Goal: Download file/media

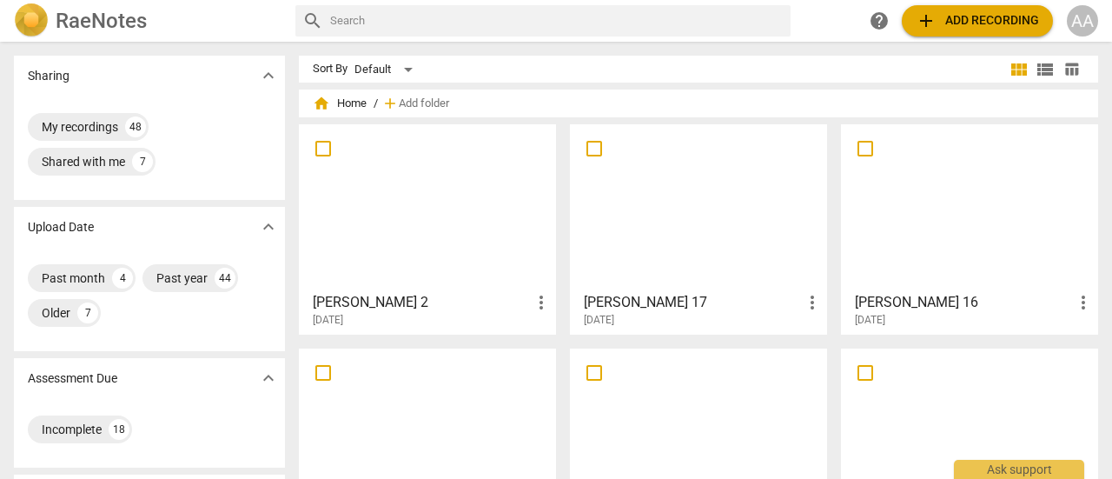
click at [971, 15] on span "add Add recording" at bounding box center [977, 20] width 123 height 21
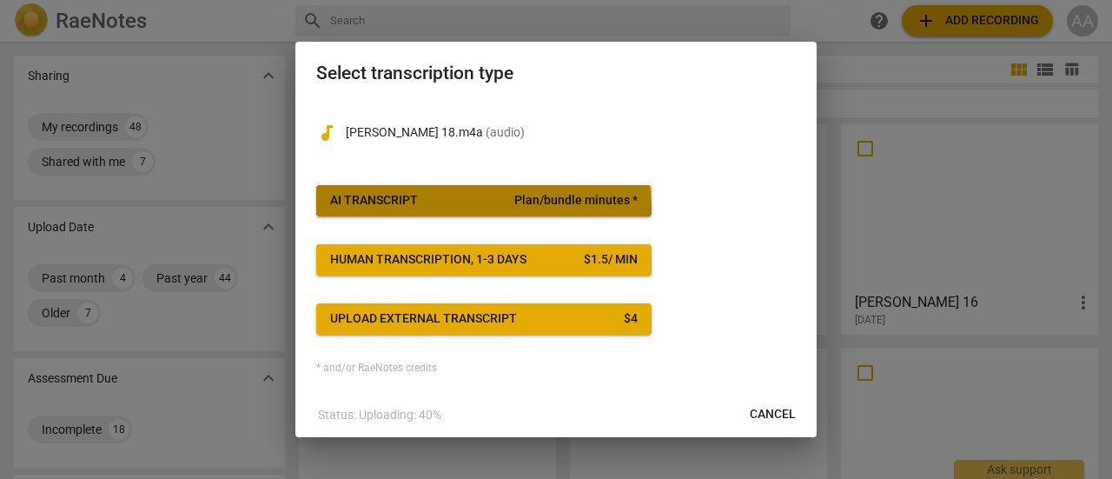
click at [475, 211] on button "AI Transcript Plan/bundle minutes *" at bounding box center [483, 200] width 335 height 31
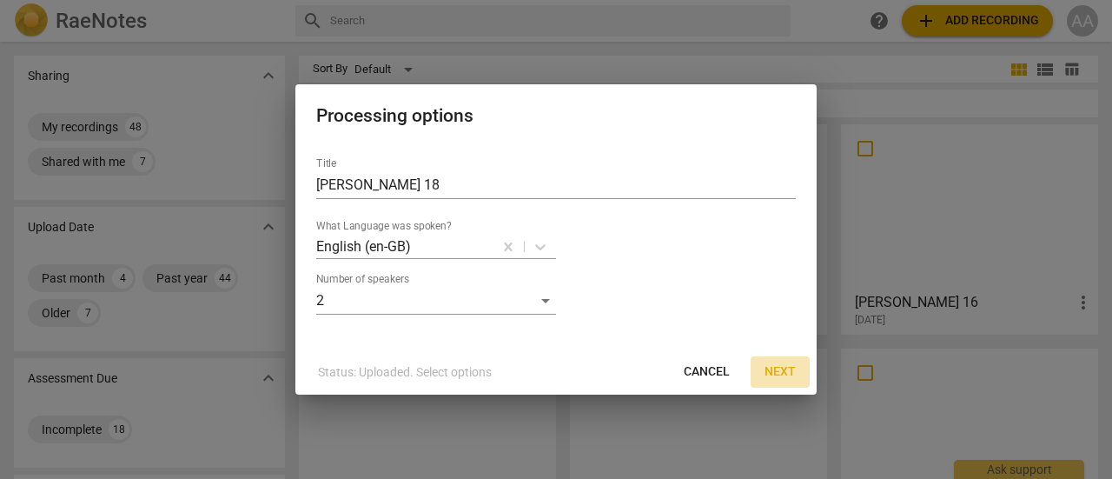
click at [788, 368] on span "Next" at bounding box center [780, 371] width 31 height 17
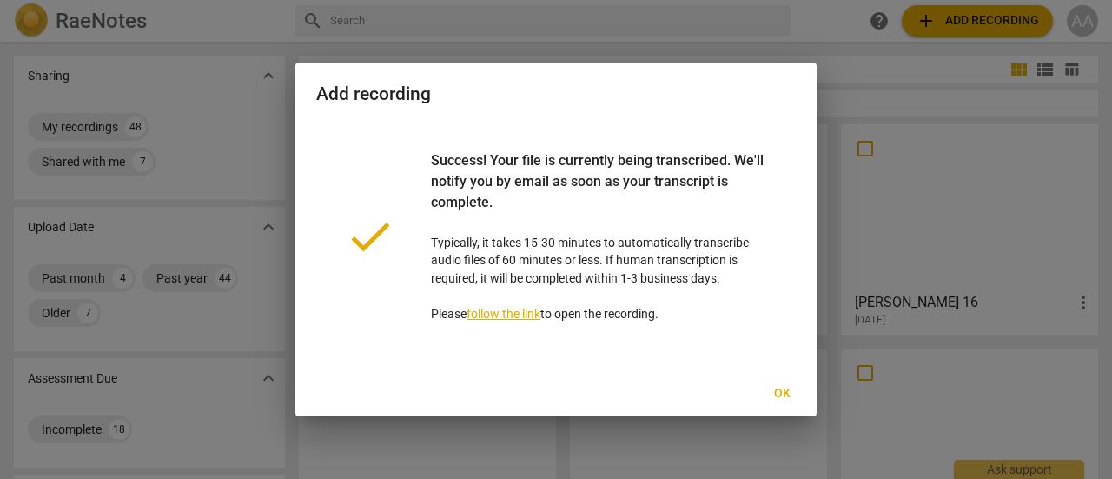
click at [780, 390] on span "Ok" at bounding box center [782, 393] width 28 height 17
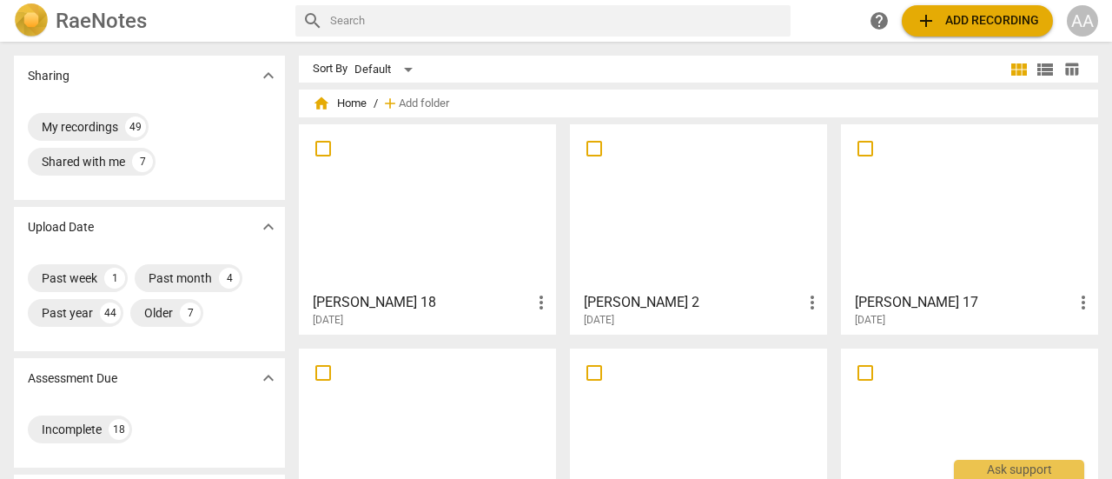
click at [472, 199] on div at bounding box center [427, 207] width 245 height 154
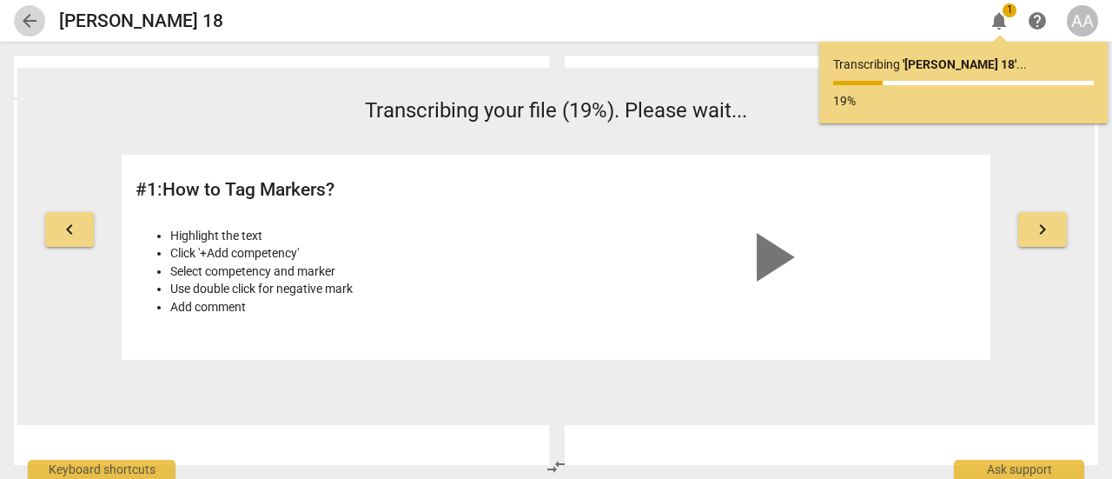
click at [31, 27] on span "arrow_back" at bounding box center [29, 20] width 21 height 21
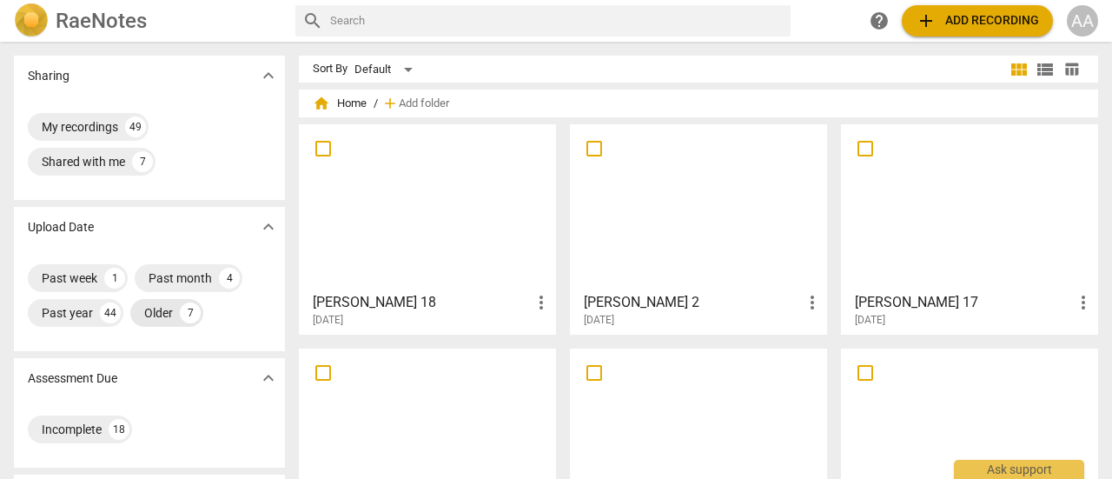
click at [163, 312] on div "Older" at bounding box center [158, 312] width 29 height 17
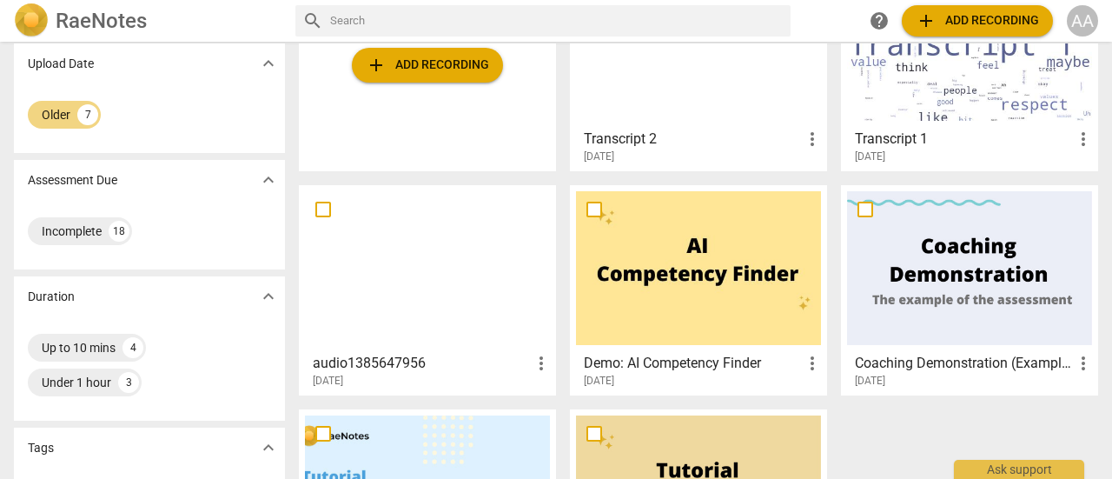
scroll to position [160, 0]
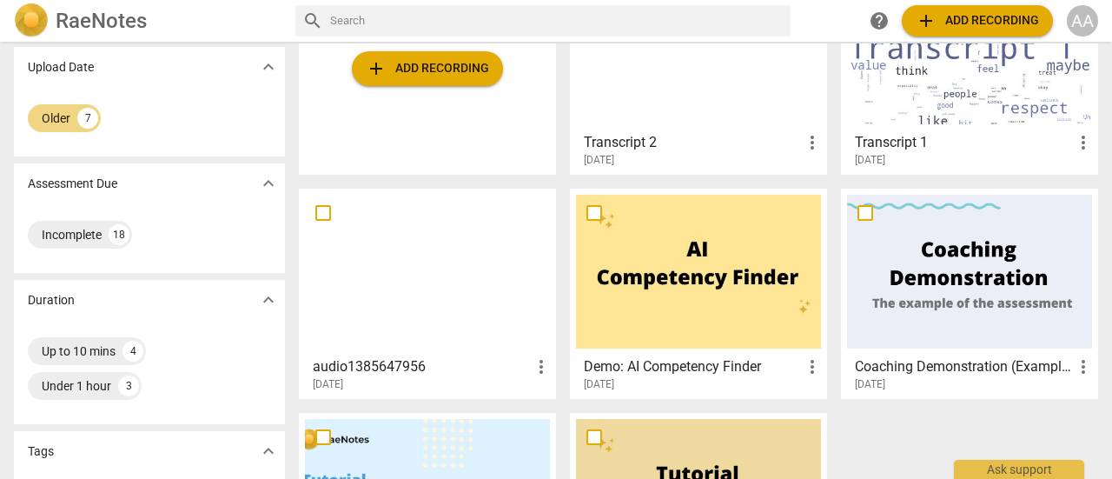
click at [433, 306] on div at bounding box center [427, 272] width 245 height 154
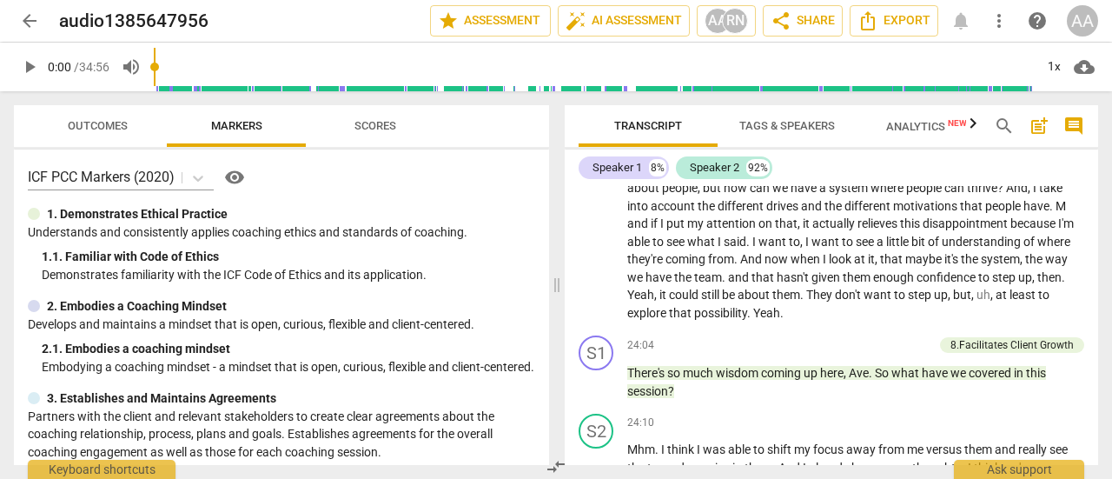
scroll to position [5854, 0]
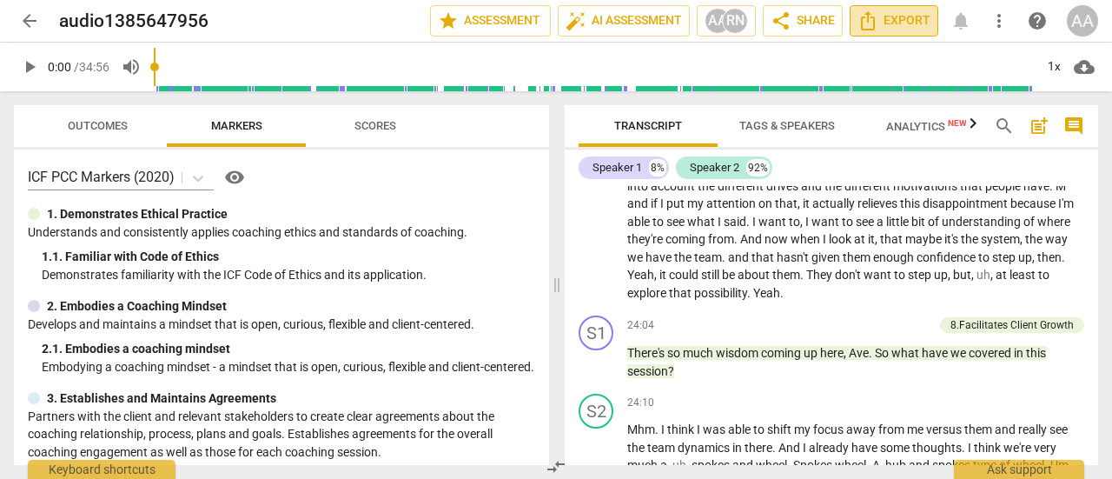
click at [897, 20] on span "Export" at bounding box center [894, 20] width 73 height 21
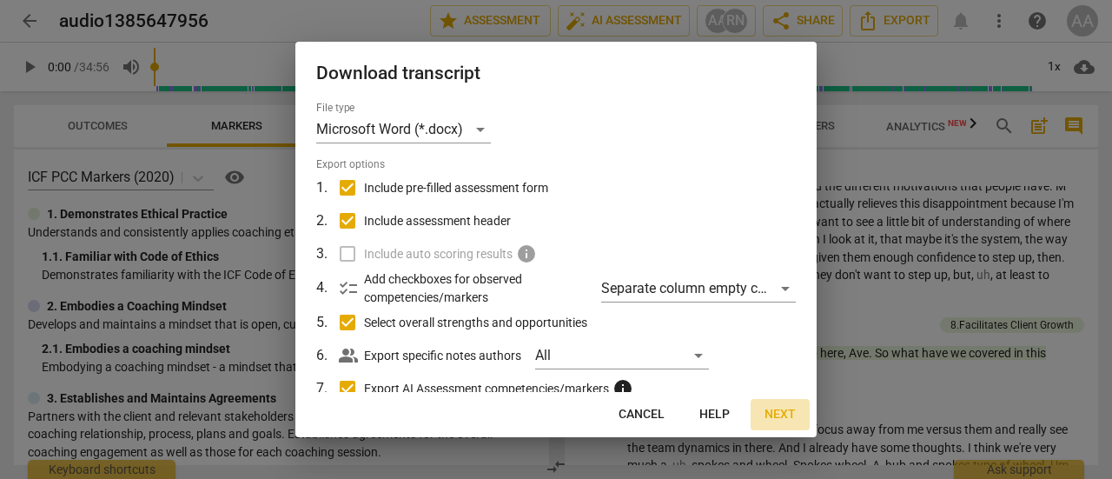
click at [775, 415] on span "Next" at bounding box center [780, 414] width 31 height 17
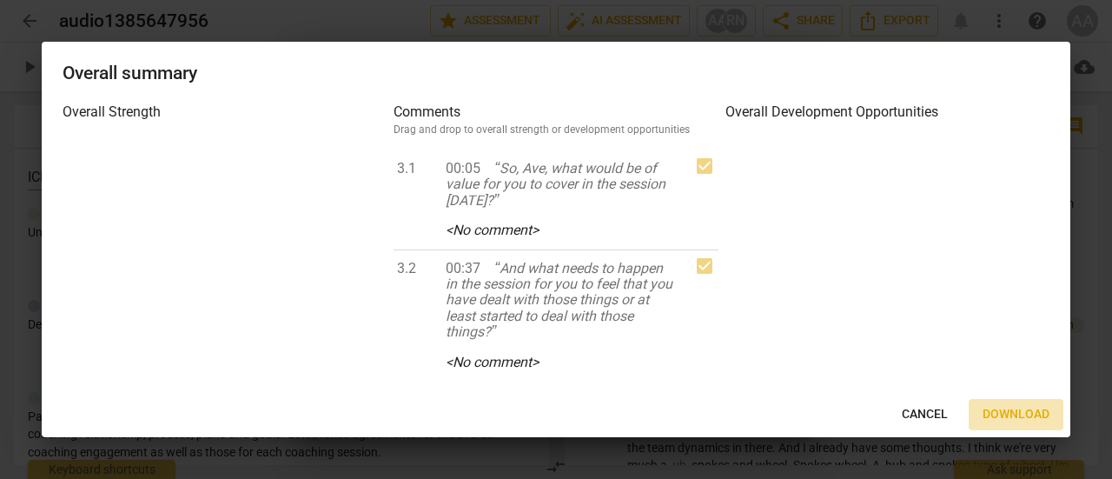
click at [1008, 416] on span "Download" at bounding box center [1016, 414] width 67 height 17
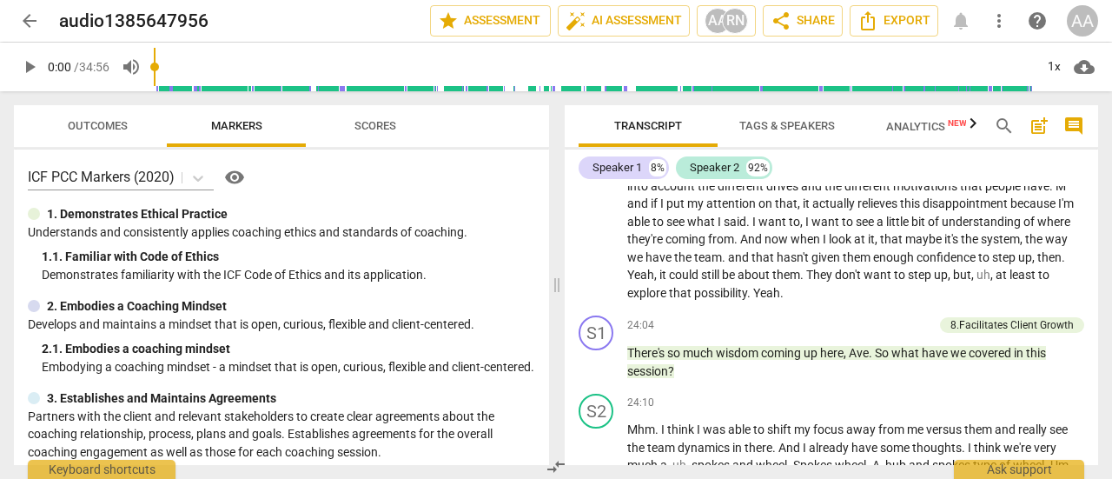
click at [377, 129] on span "Scores" at bounding box center [376, 125] width 42 height 13
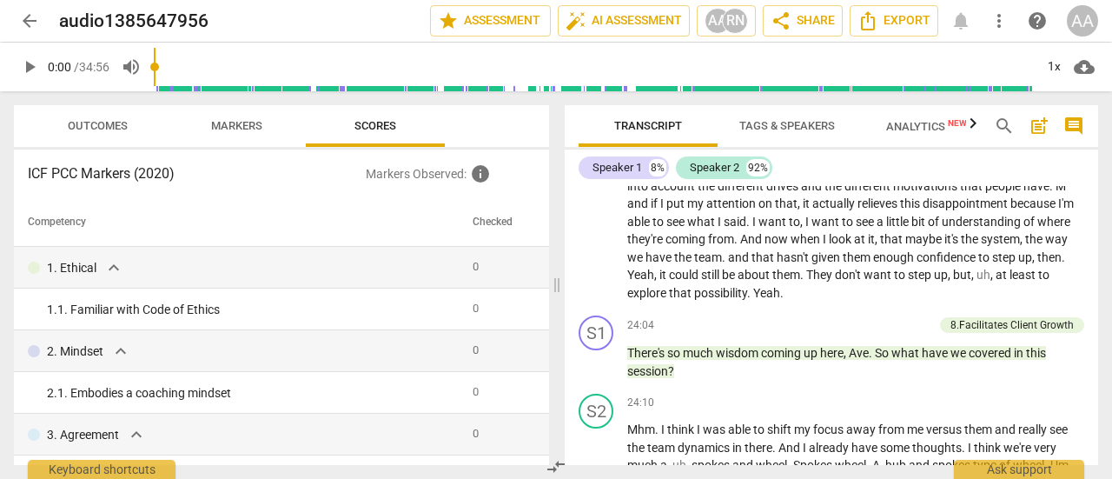
scroll to position [1743, 0]
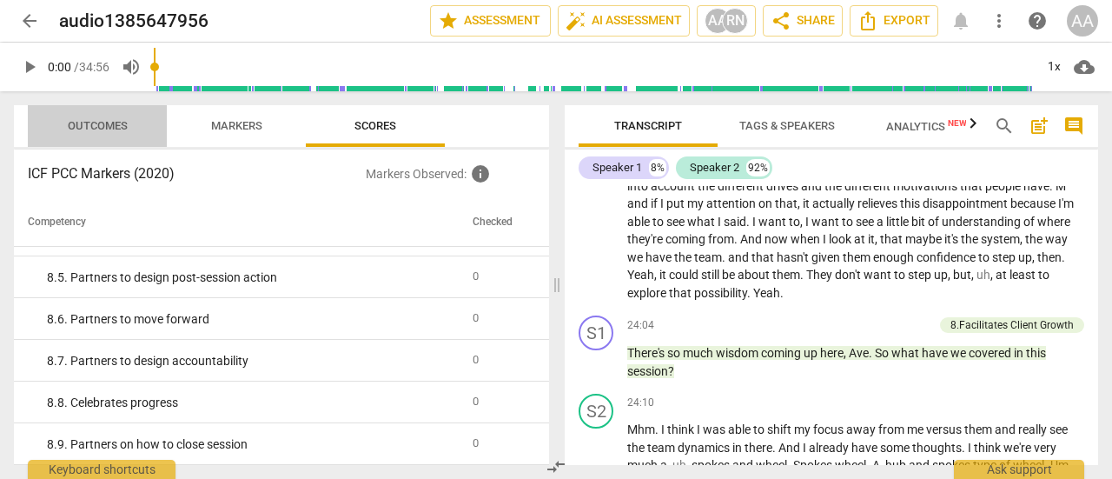
click at [90, 123] on span "Outcomes" at bounding box center [98, 125] width 60 height 13
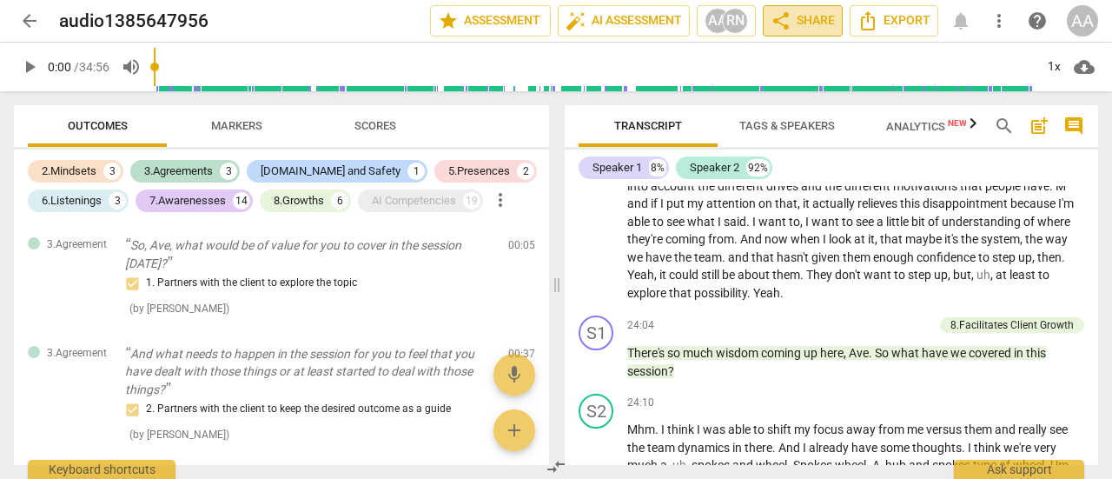
click at [805, 18] on span "share Share" at bounding box center [803, 20] width 64 height 21
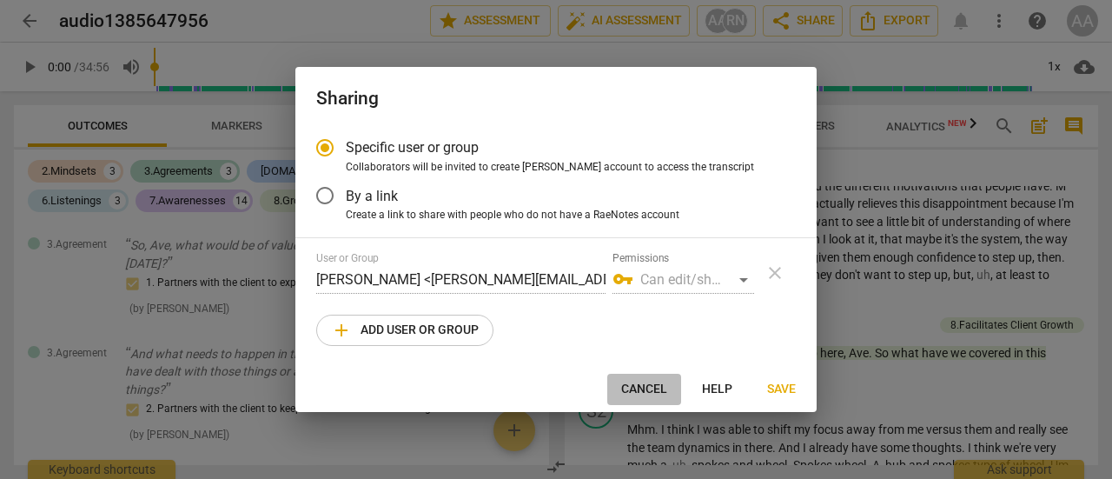
click at [648, 401] on button "Cancel" at bounding box center [645, 389] width 74 height 31
radio input "false"
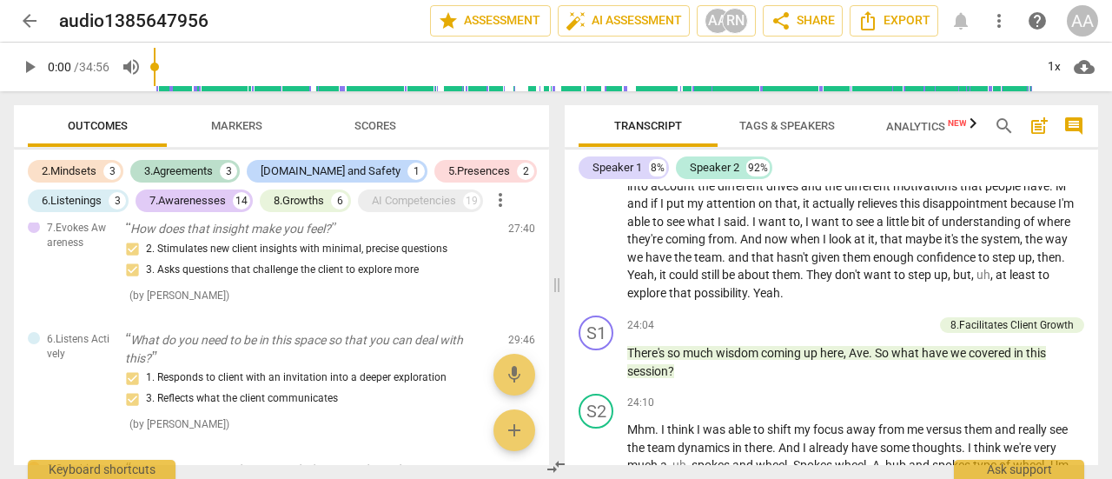
scroll to position [2404, 0]
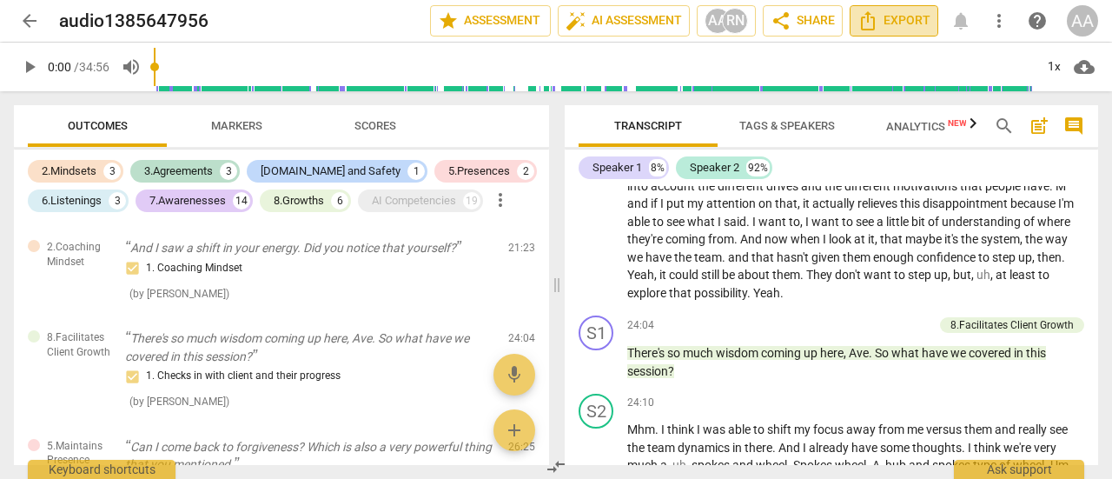
click at [914, 22] on span "Export" at bounding box center [894, 20] width 73 height 21
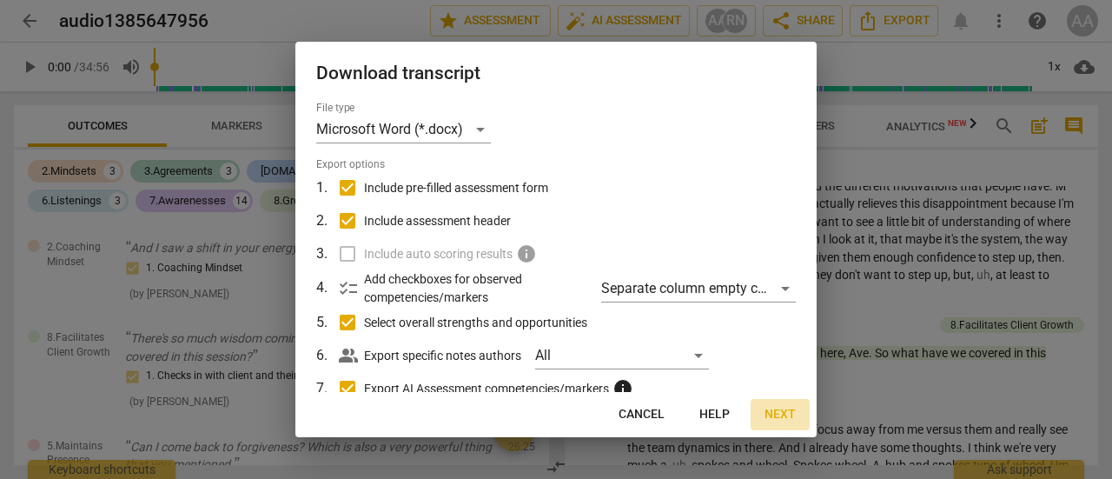
click at [775, 412] on span "Next" at bounding box center [780, 414] width 31 height 17
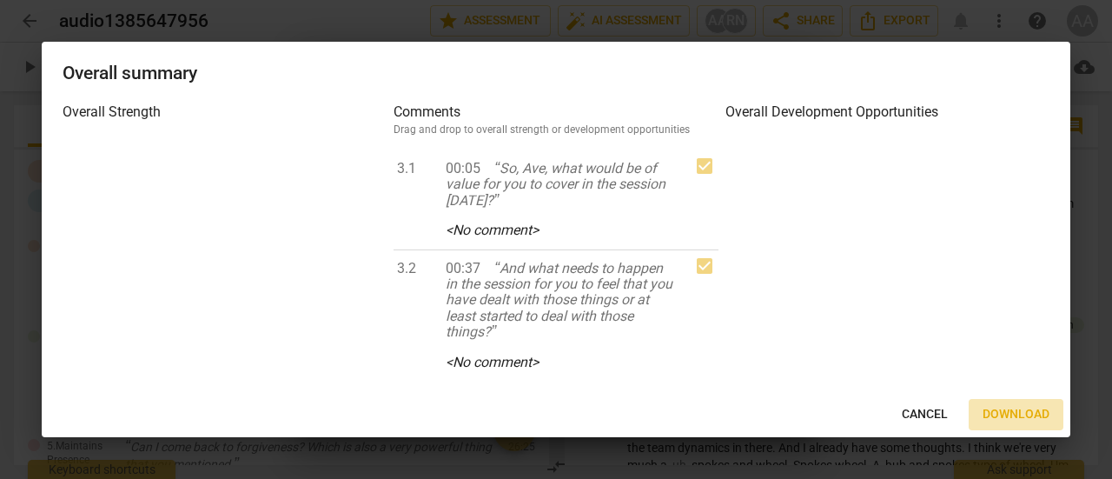
click at [1004, 412] on span "Download" at bounding box center [1016, 414] width 67 height 17
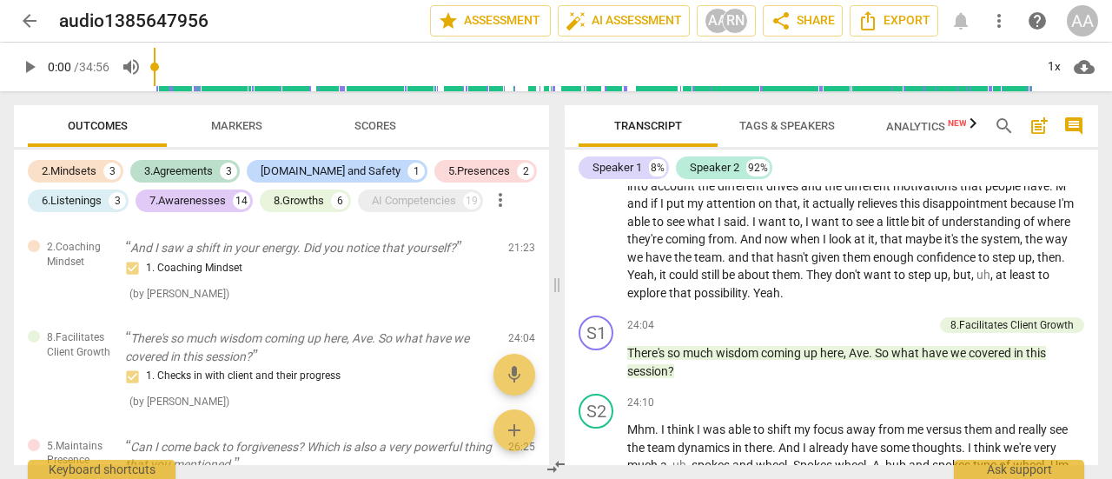
click at [245, 123] on span "Markers" at bounding box center [236, 125] width 51 height 13
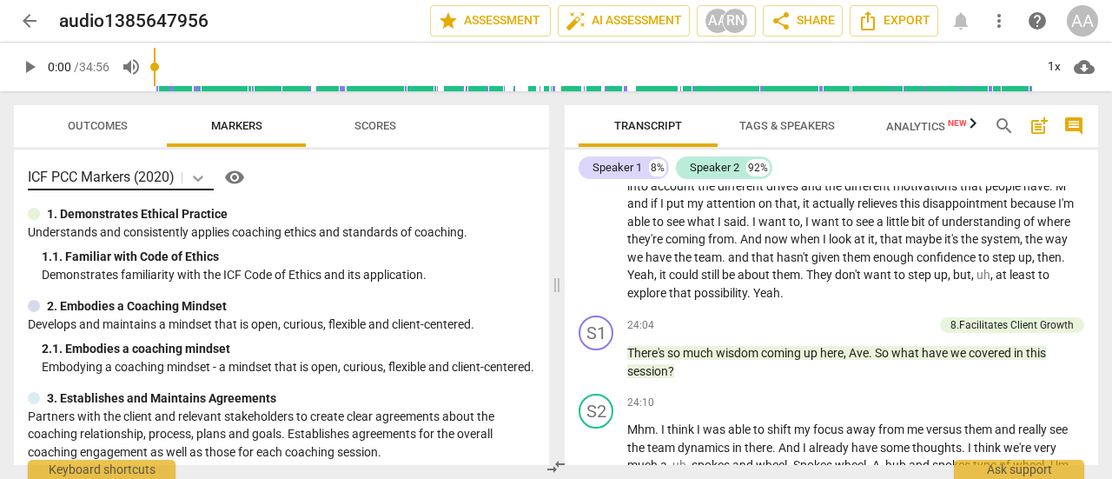
click at [196, 177] on icon at bounding box center [197, 177] width 17 height 17
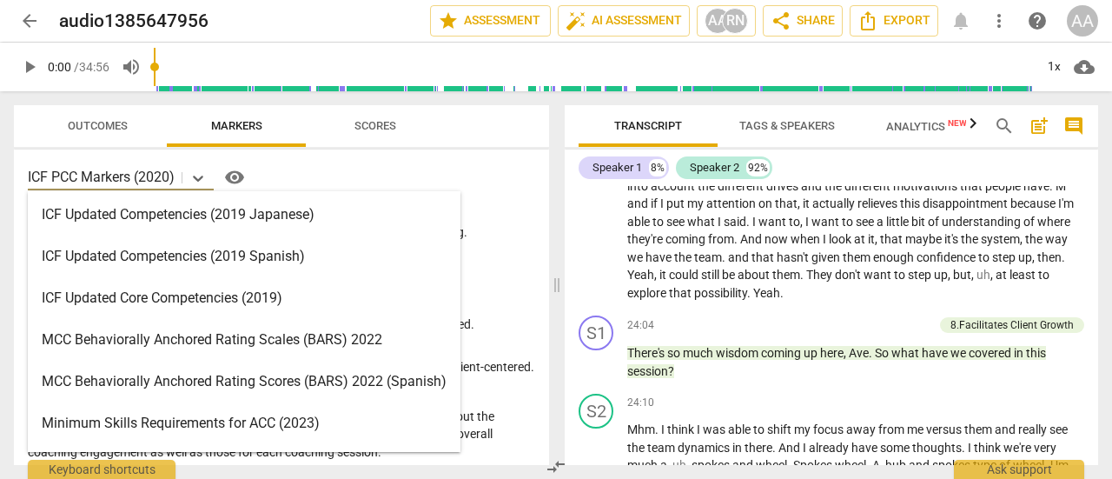
scroll to position [289, 0]
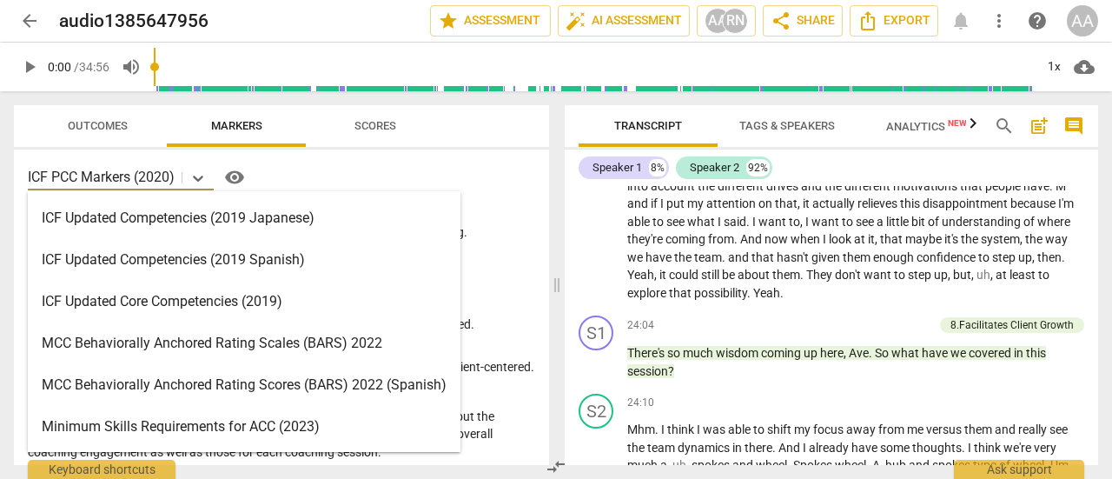
click at [367, 340] on div "MCC Behaviorally Anchored Rating Scales (BARS) 2022" at bounding box center [244, 343] width 433 height 42
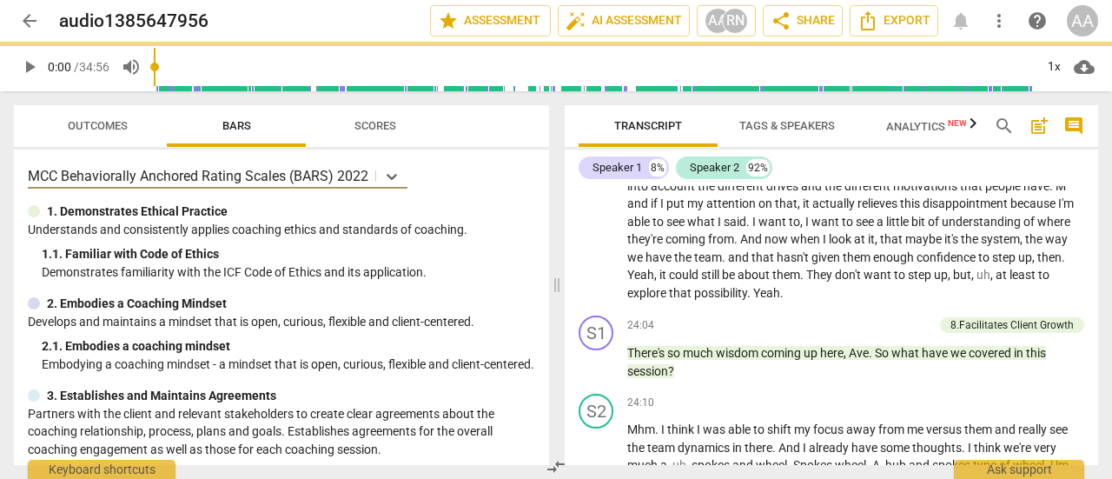
click at [90, 132] on span "Outcomes" at bounding box center [98, 125] width 60 height 13
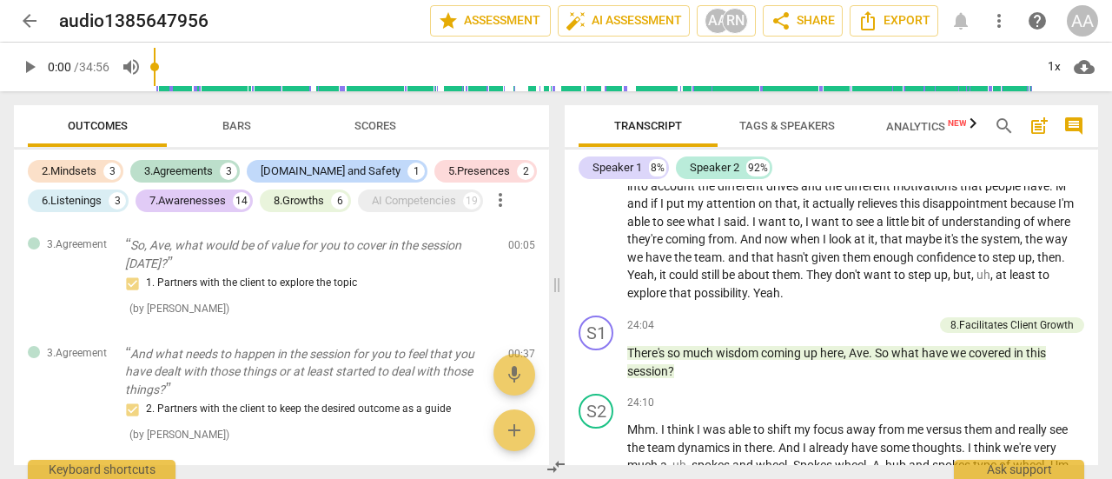
click at [90, 129] on span "Outcomes" at bounding box center [98, 125] width 60 height 13
click at [426, 201] on div "AI Competencies" at bounding box center [414, 200] width 84 height 17
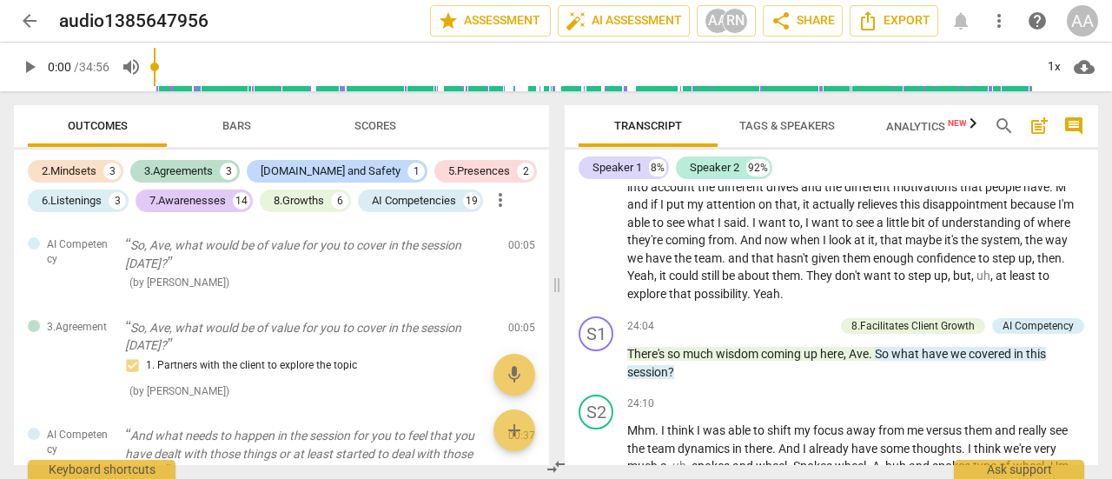
scroll to position [153, 0]
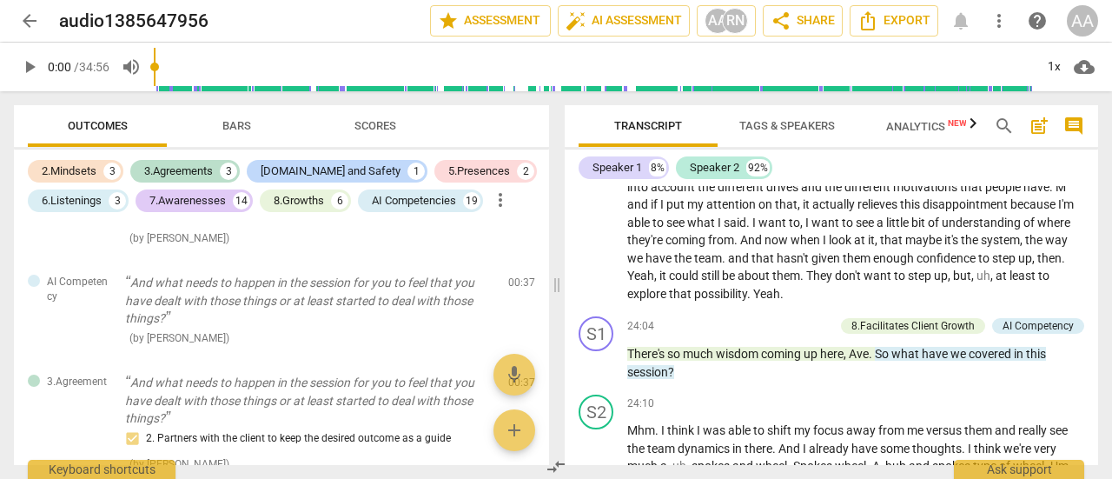
click at [27, 17] on span "arrow_back" at bounding box center [29, 20] width 21 height 21
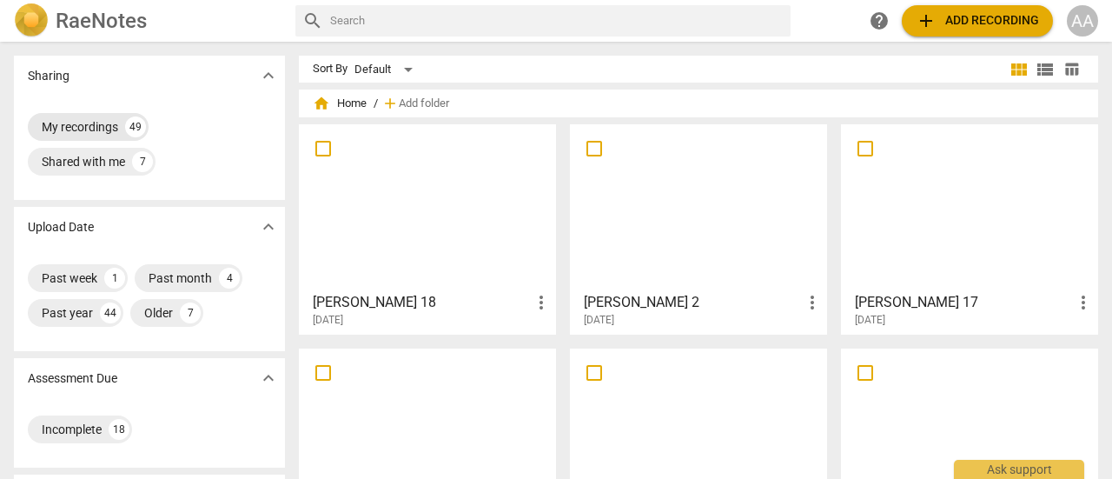
click at [77, 124] on div "My recordings" at bounding box center [80, 126] width 76 height 17
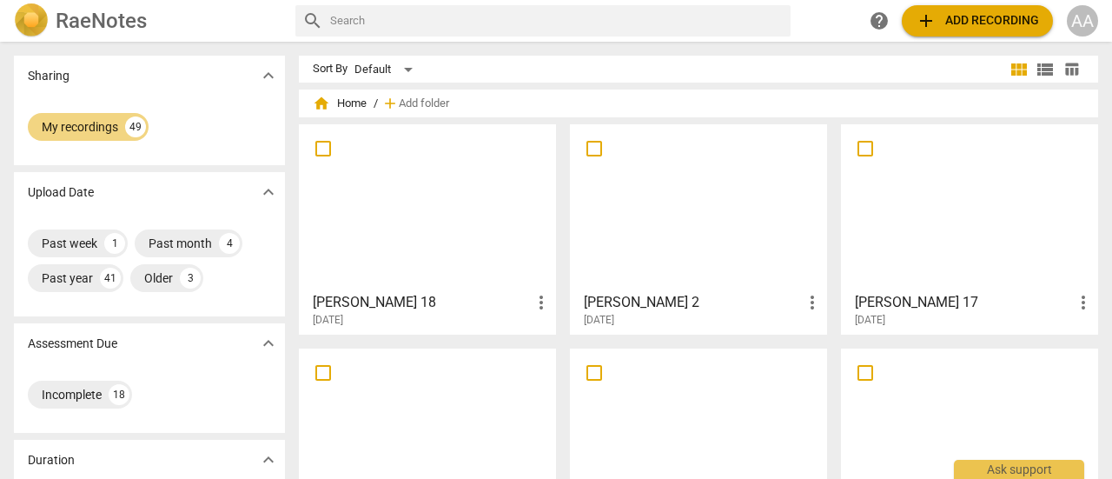
click at [412, 239] on div at bounding box center [427, 207] width 245 height 154
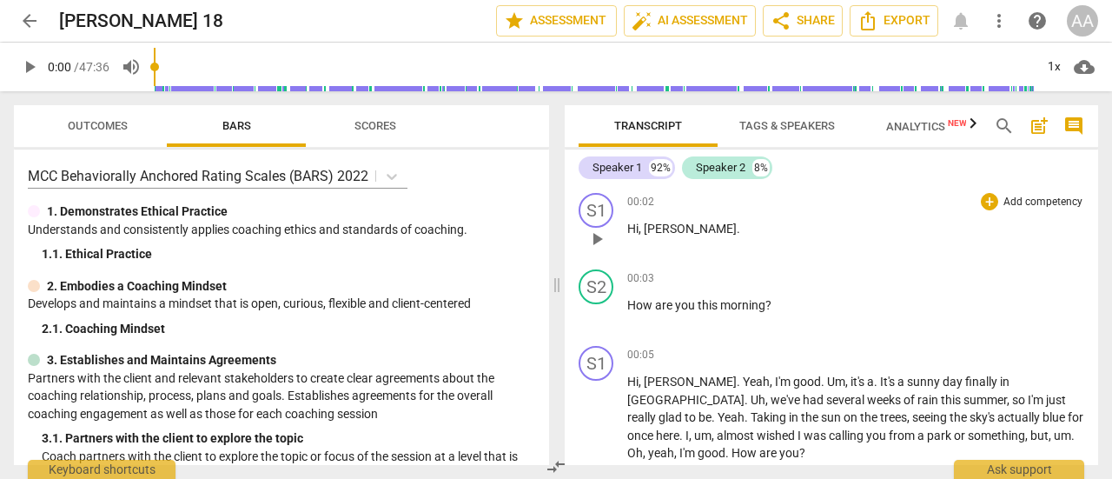
drag, startPoint x: 784, startPoint y: 305, endPoint x: 794, endPoint y: 255, distance: 51.3
click at [794, 255] on div "S1 play_arrow pause 00:02 + Add competency keyboard_arrow_right Hi , [PERSON_NA…" at bounding box center [832, 325] width 534 height 279
click at [30, 63] on span "play_arrow" at bounding box center [29, 66] width 21 height 21
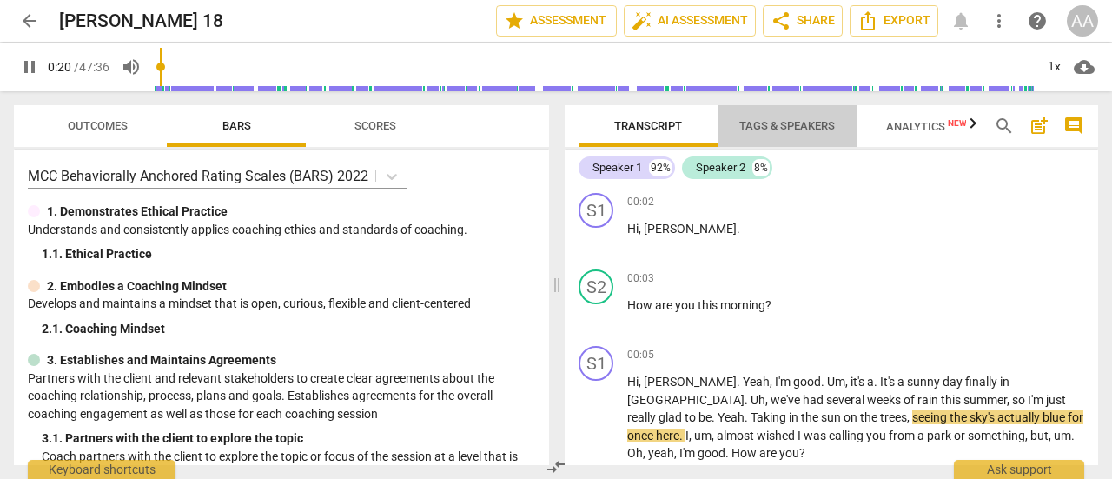
click at [786, 128] on span "Tags & Speakers" at bounding box center [788, 125] width 96 height 13
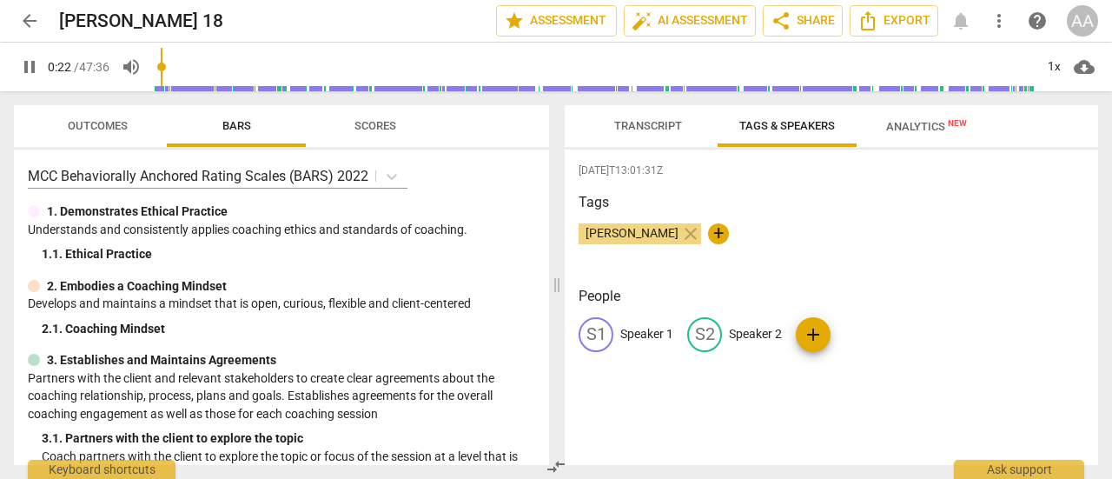
click at [765, 325] on p "Speaker 2" at bounding box center [755, 334] width 53 height 18
type input "24"
type input "25"
type input "C"
type input "25"
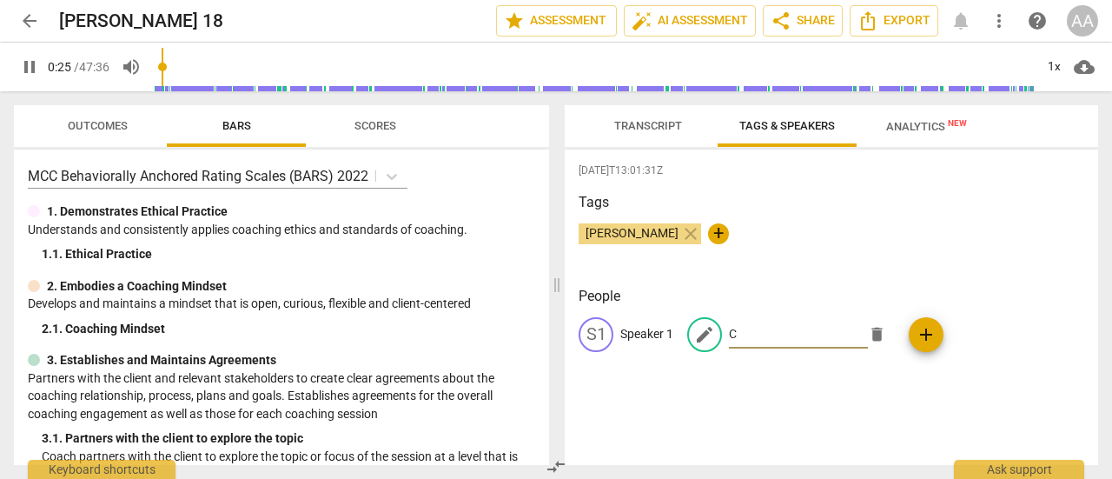
type input "Co"
type input "25"
type input "Coac"
type input "26"
type input "Coach"
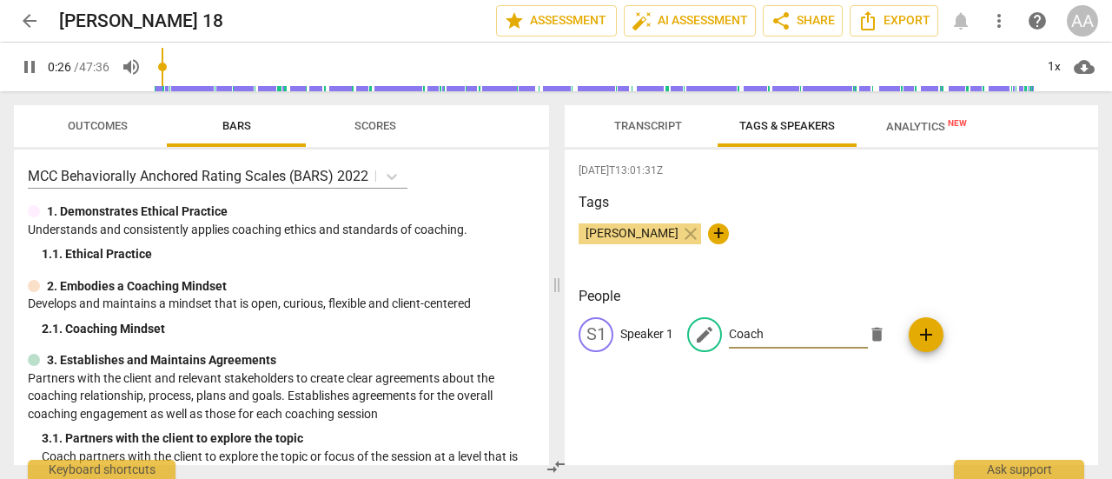
type input "27"
type input "Coach"
click at [669, 329] on p "Speaker 1" at bounding box center [647, 334] width 53 height 18
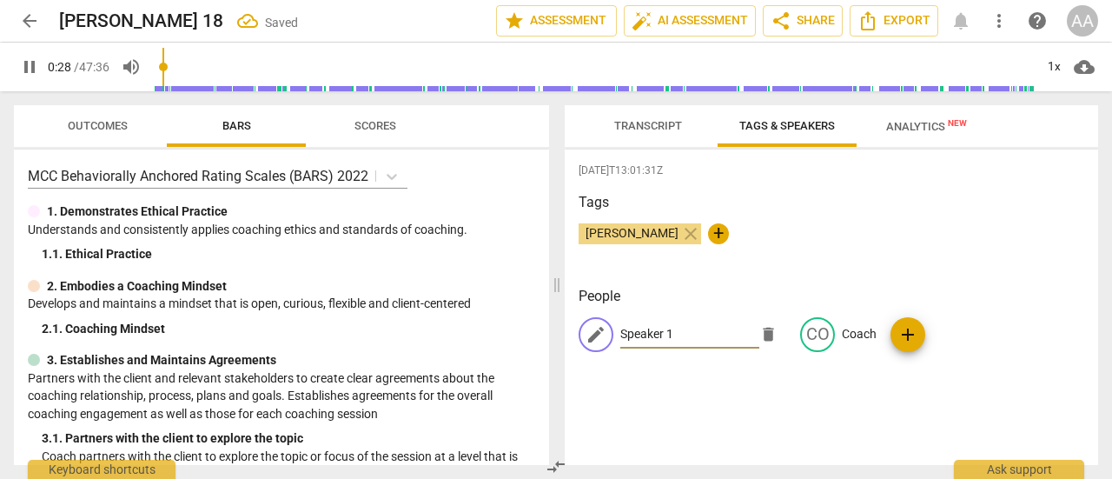
type input "28"
type input "29"
type input "Cl"
type input "30"
type input "Cli"
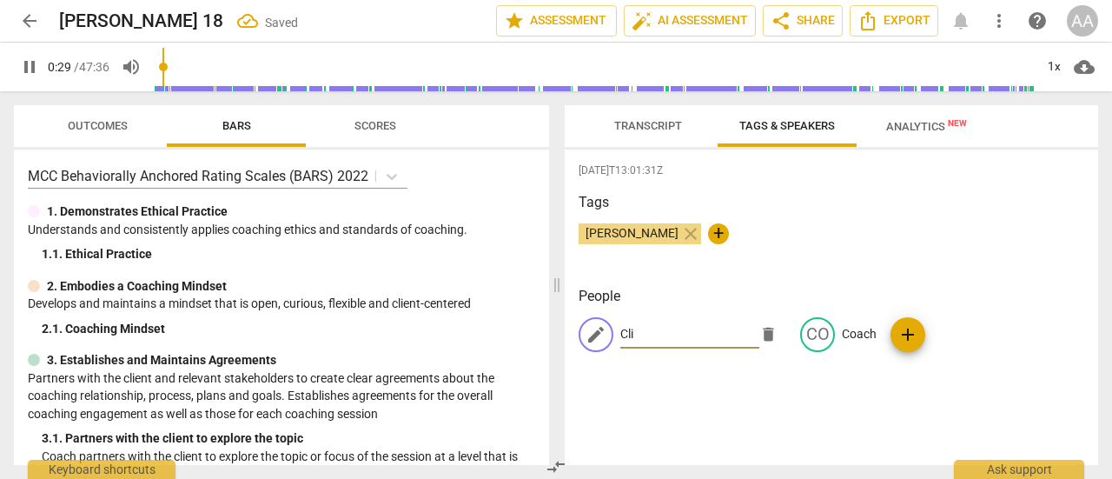
type input "30"
type input "Clie"
type input "30"
type input "Clien"
type input "30"
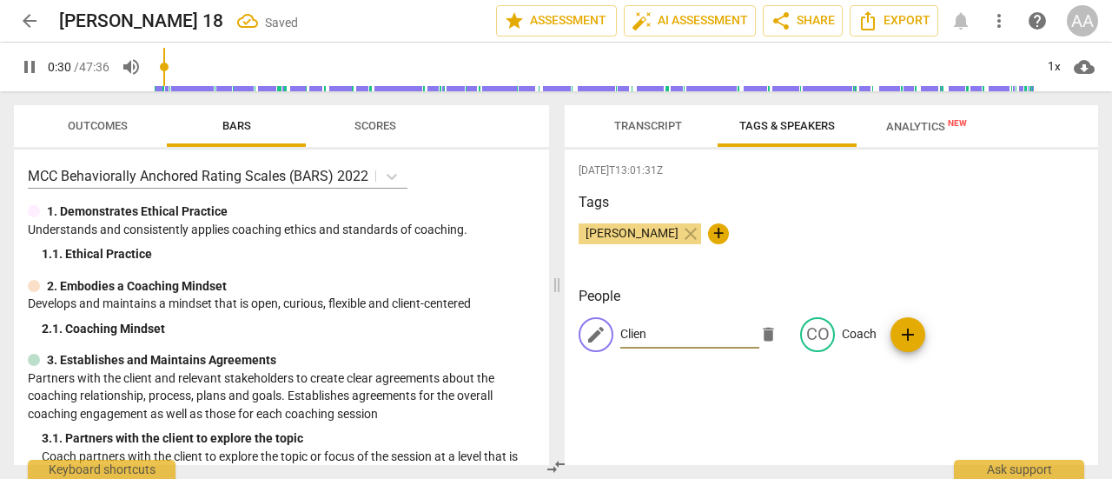
type input "Client"
type input "32"
type input "Client"
click at [681, 408] on div "[DATE]T13:01:31Z Tags [PERSON_NAME] close + People edit Client delete CO Coach …" at bounding box center [832, 306] width 534 height 315
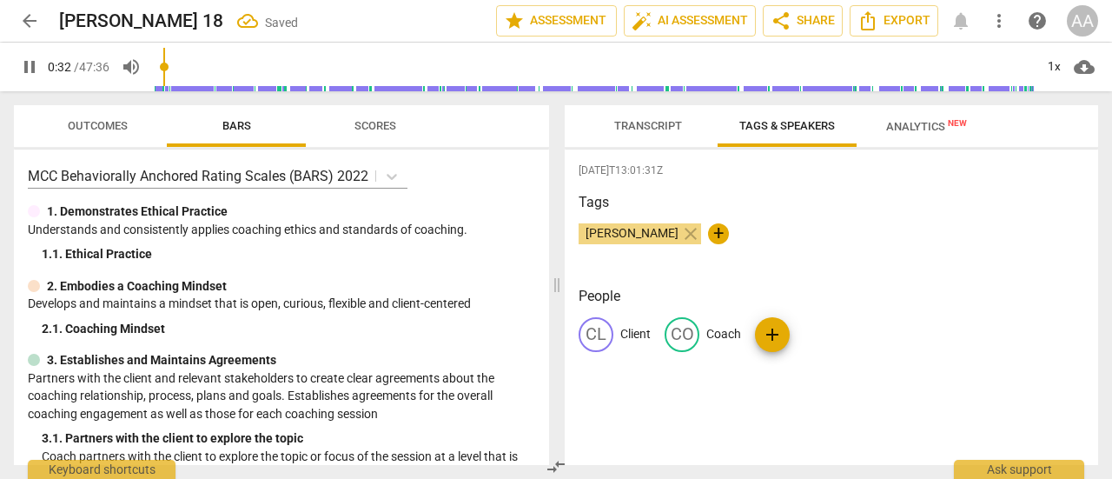
click at [661, 136] on span "Transcript" at bounding box center [649, 126] width 110 height 23
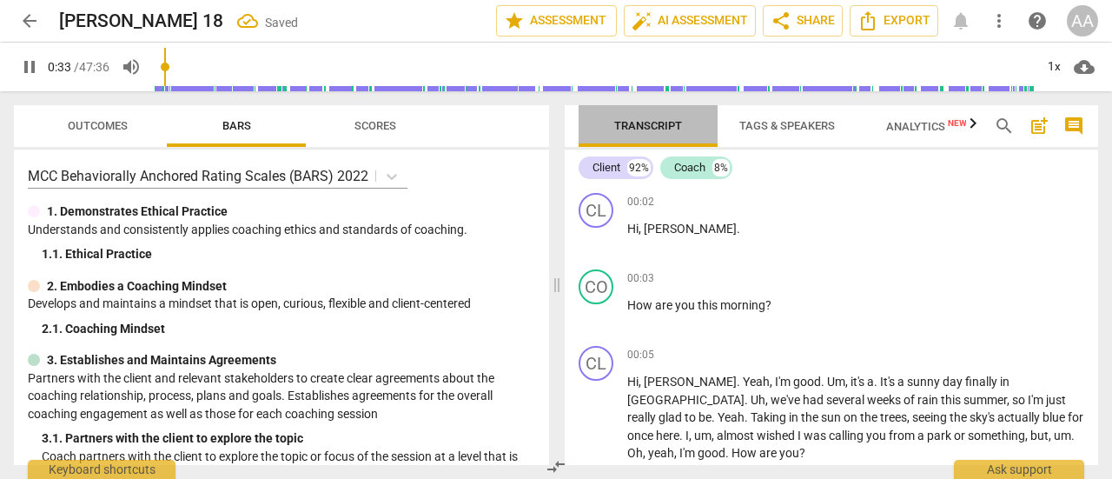
scroll to position [318, 0]
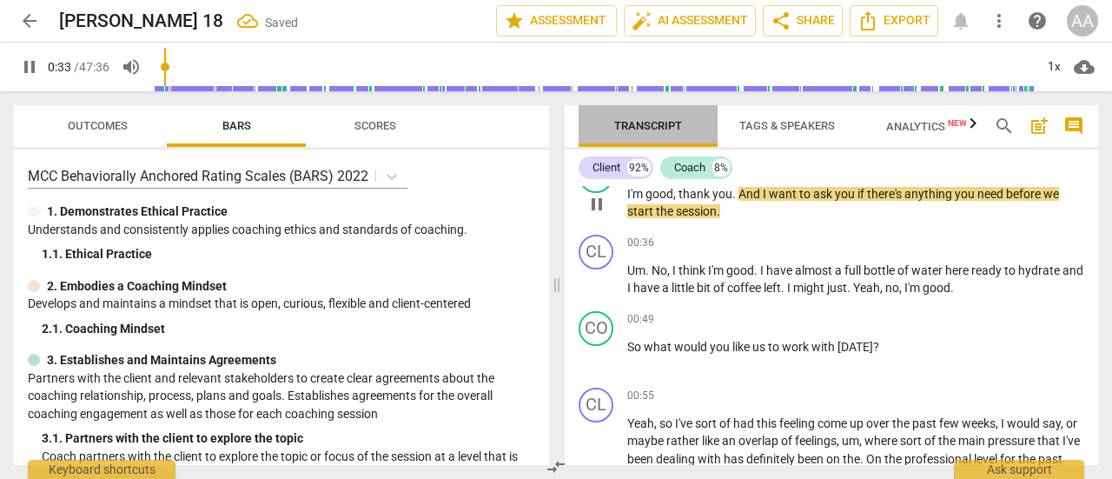
drag, startPoint x: 661, startPoint y: 136, endPoint x: 661, endPoint y: 209, distance: 73.0
click at [661, 209] on div "Transcript Tags & Speakers Analytics New search post_add comment Client 92% Coa…" at bounding box center [832, 285] width 534 height 360
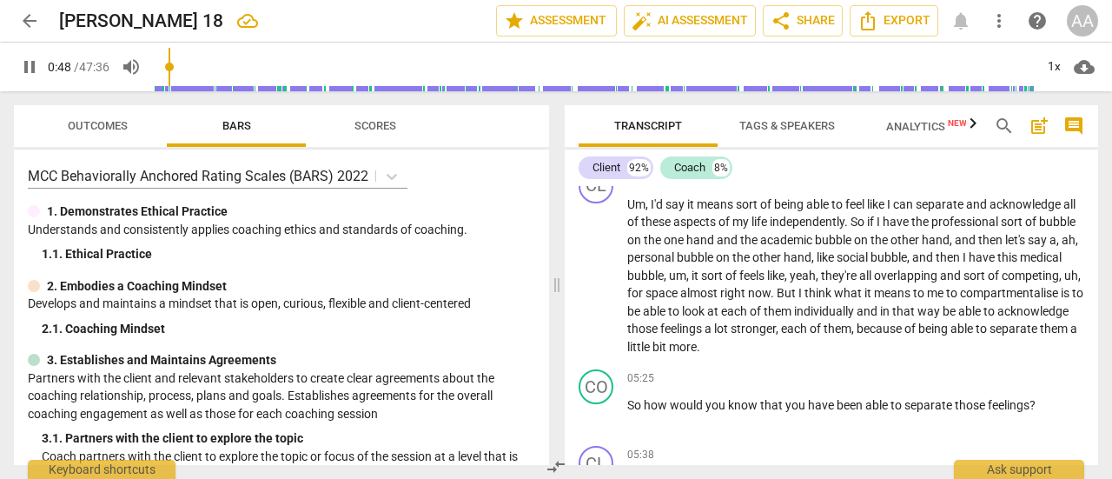
scroll to position [0, 0]
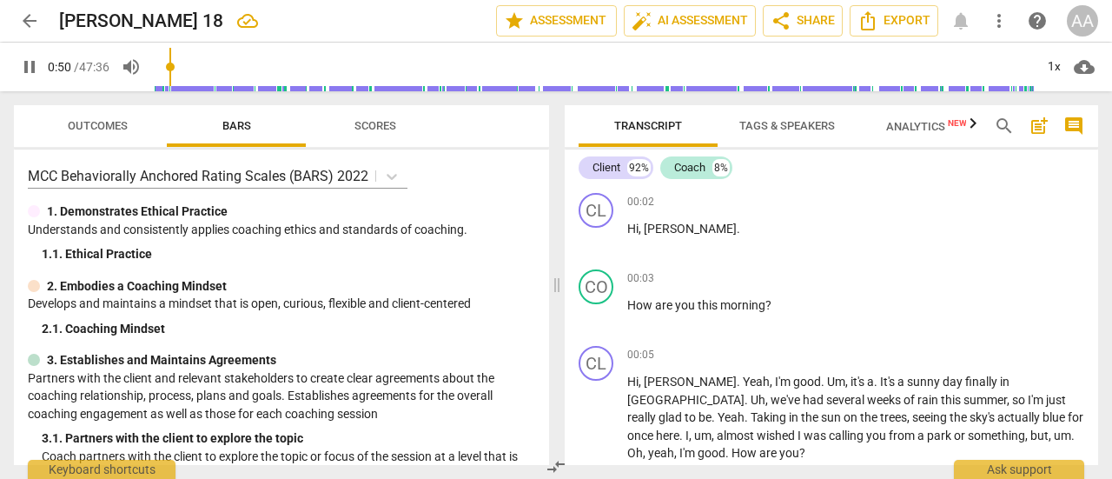
click at [117, 126] on span "Outcomes" at bounding box center [98, 125] width 60 height 13
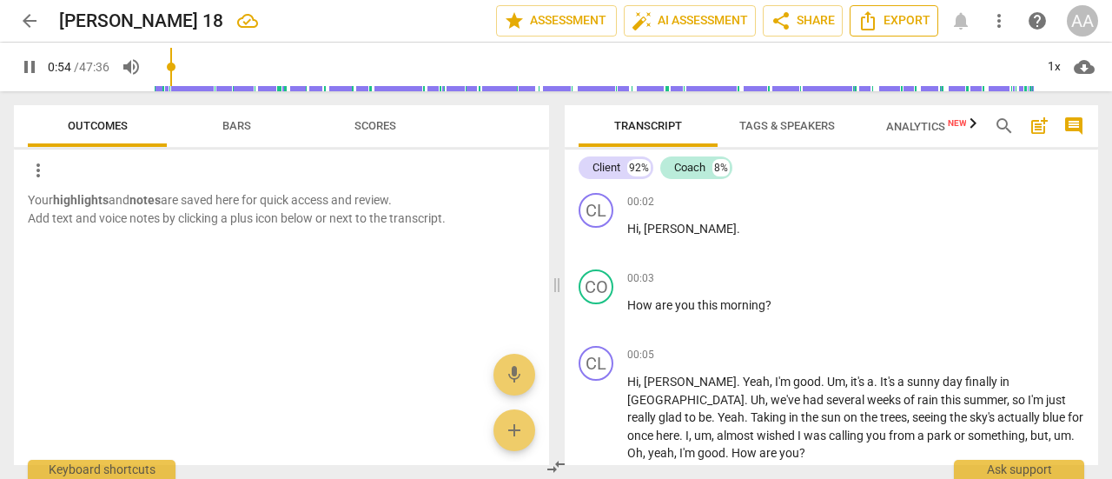
click at [902, 16] on span "Export" at bounding box center [894, 20] width 73 height 21
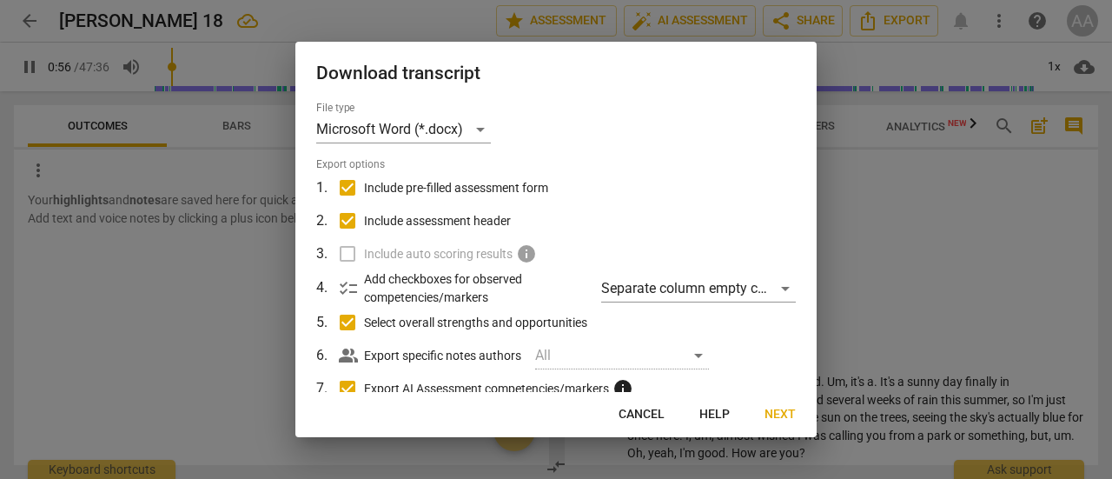
click at [781, 409] on span "Next" at bounding box center [780, 414] width 31 height 17
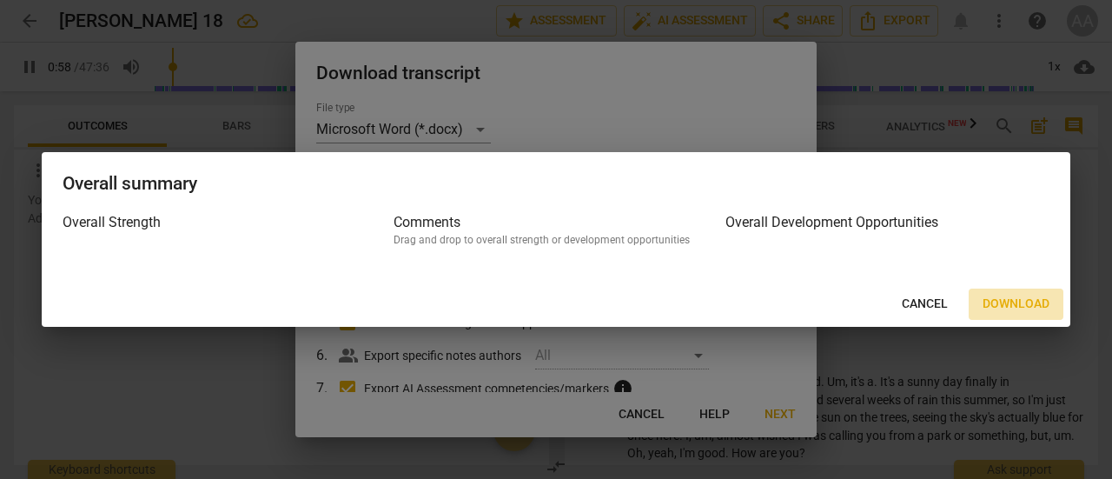
click at [1029, 302] on span "Download" at bounding box center [1016, 304] width 67 height 17
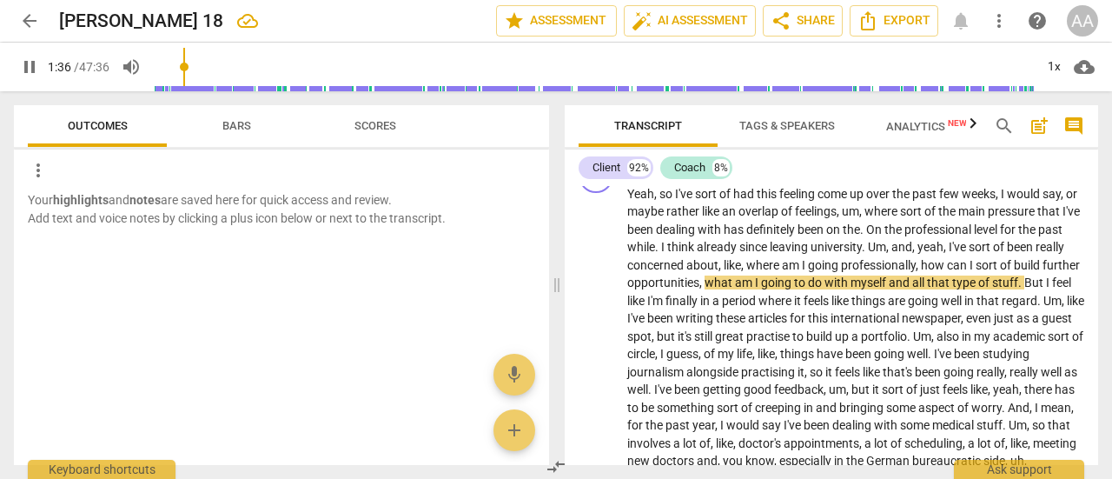
type input "96"
